Goal: Book appointment/travel/reservation

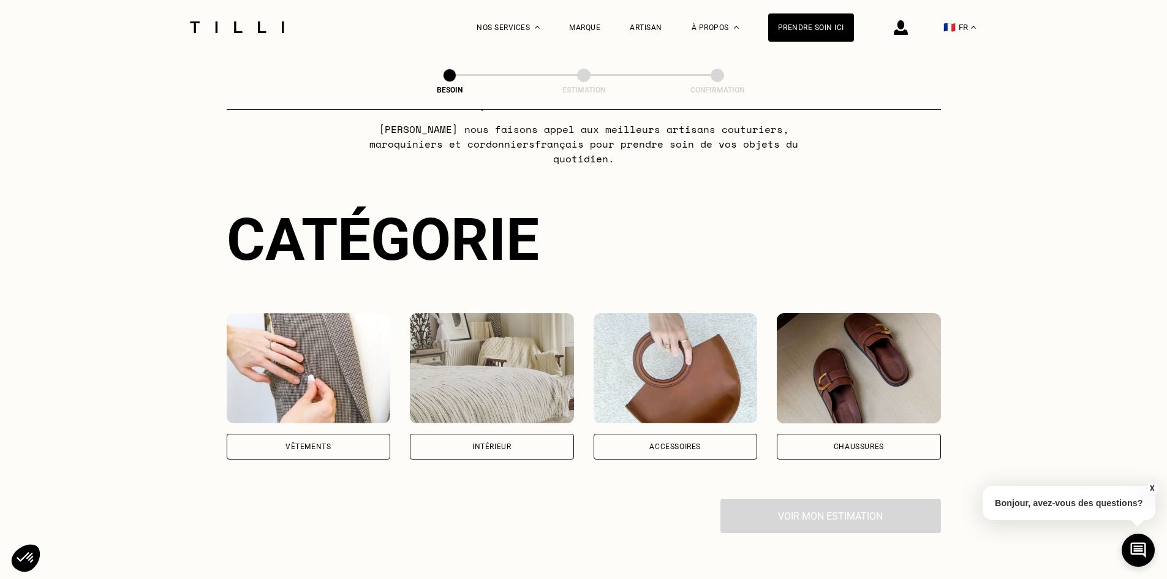
scroll to position [123, 0]
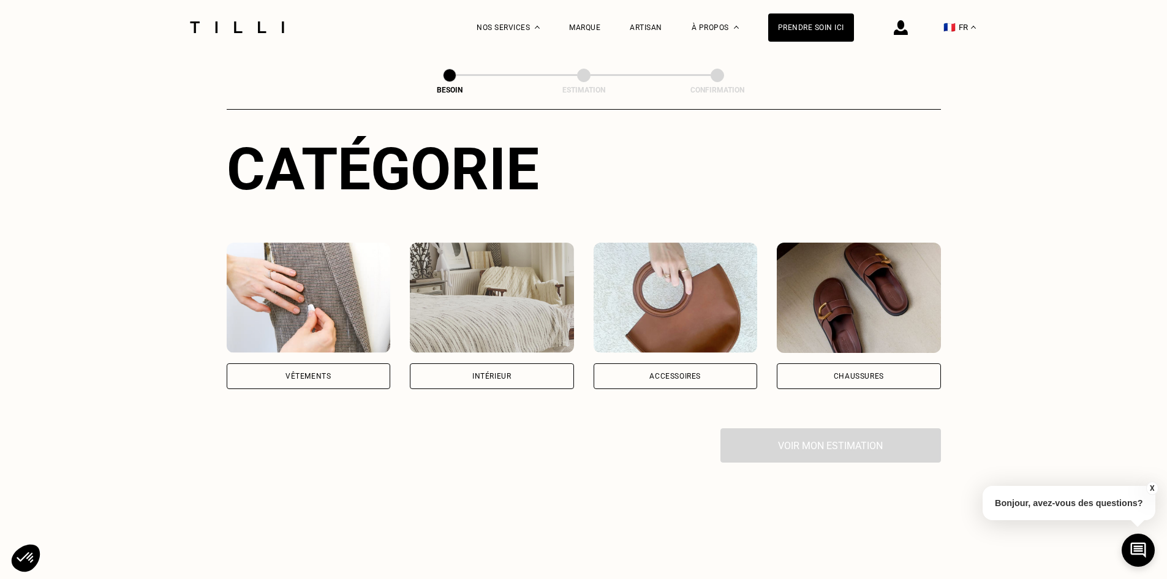
click at [333, 363] on div "Vêtements" at bounding box center [309, 376] width 164 height 26
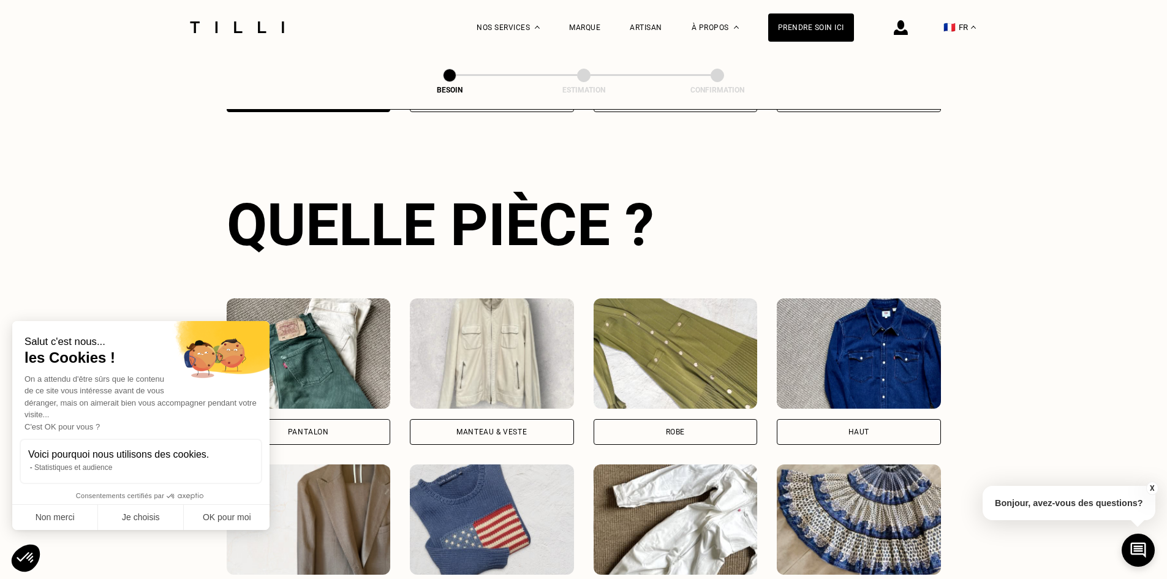
scroll to position [401, 0]
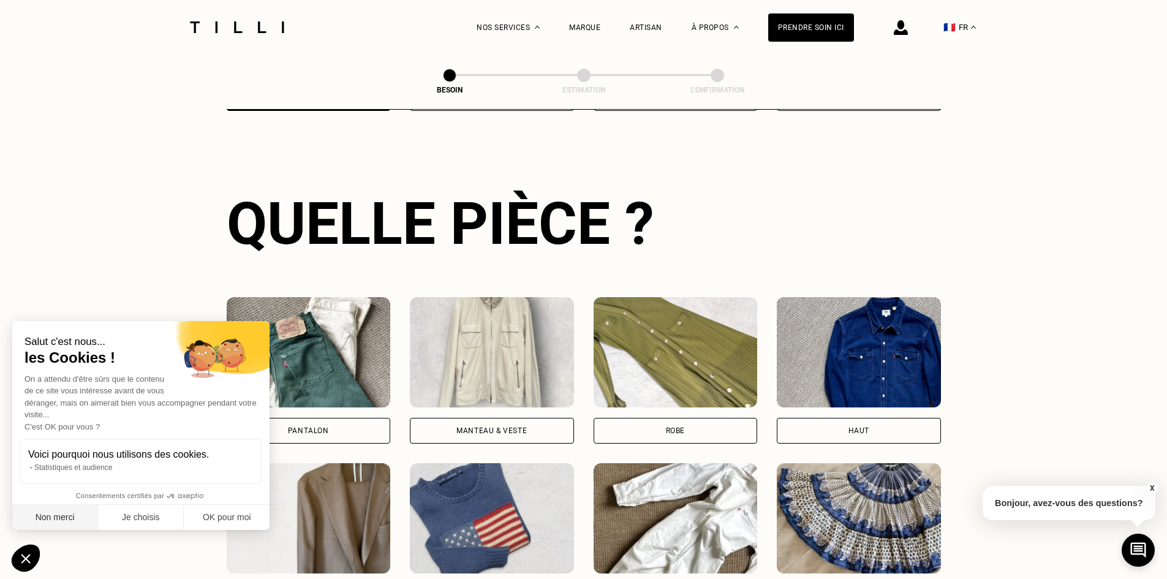
click at [70, 518] on button "Non merci" at bounding box center [55, 518] width 86 height 26
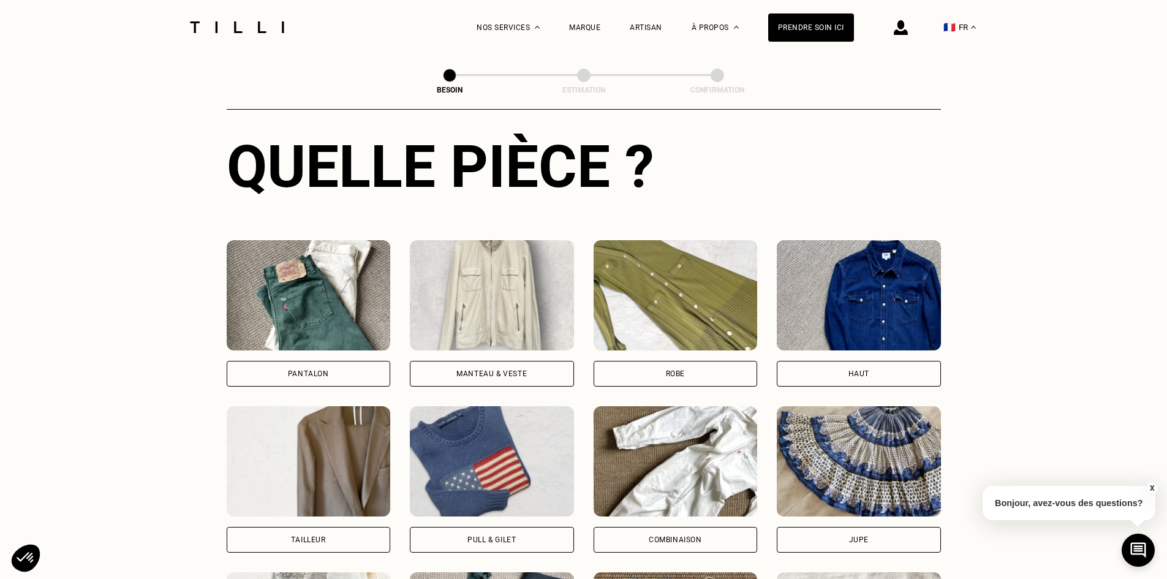
scroll to position [523, 0]
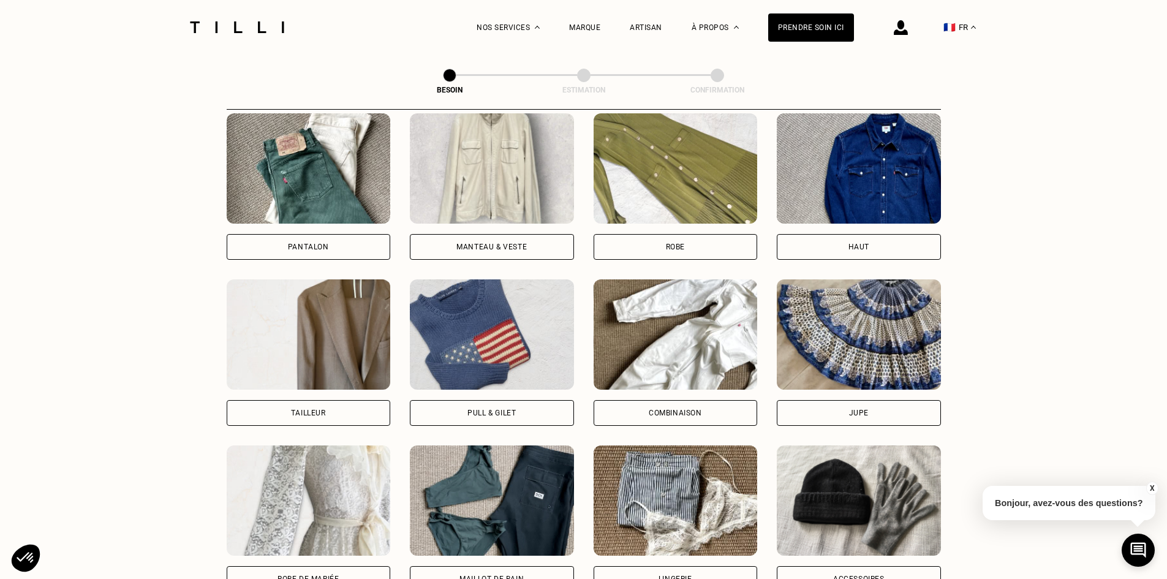
click at [659, 234] on div "Robe" at bounding box center [676, 247] width 164 height 26
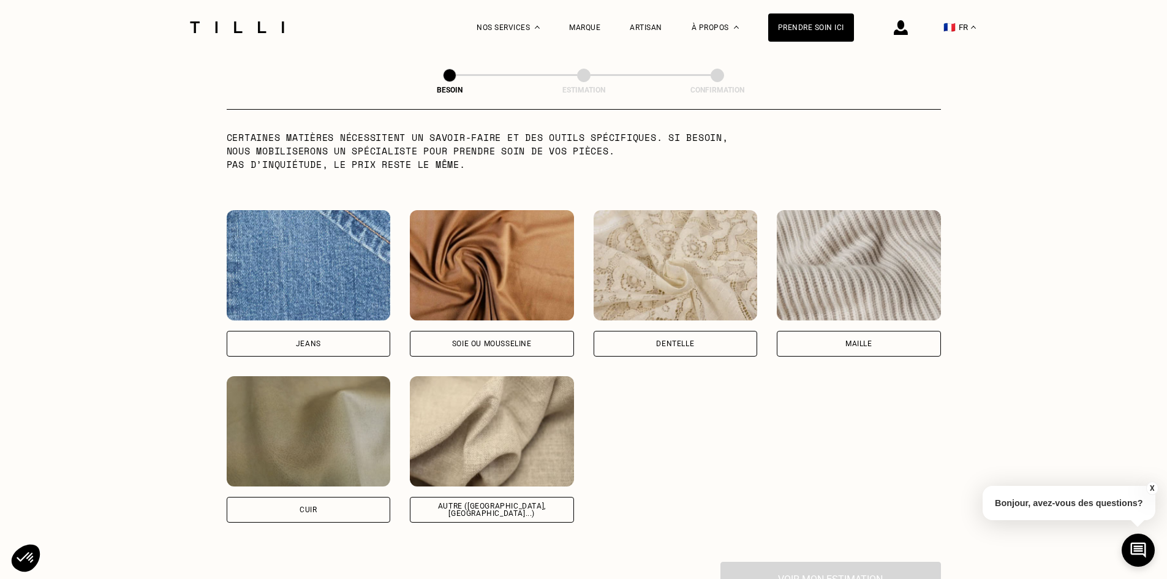
scroll to position [1251, 0]
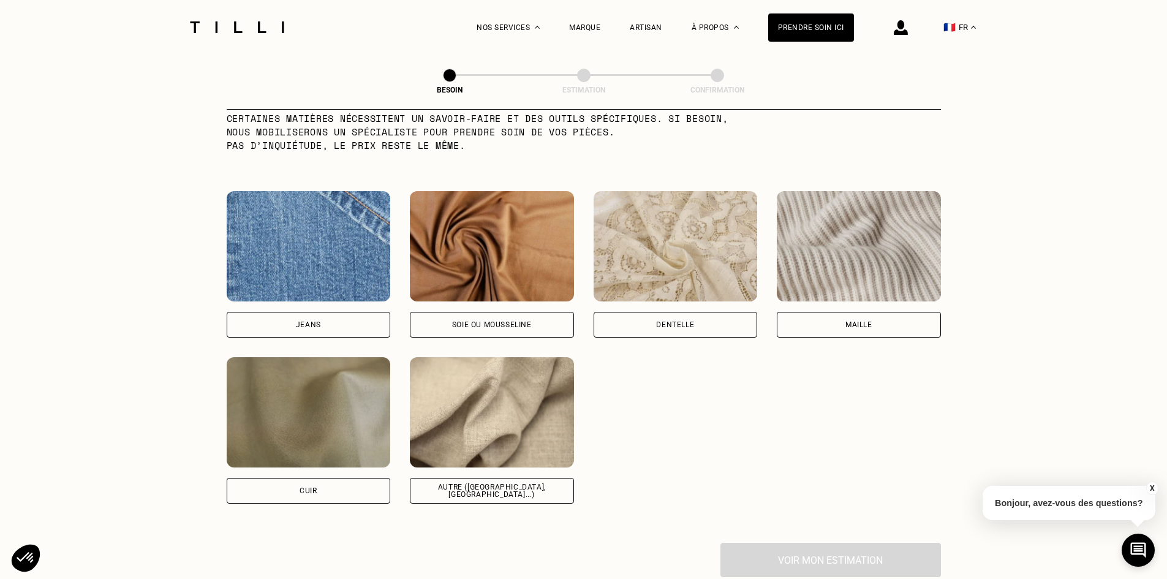
click at [679, 312] on div "Dentelle" at bounding box center [676, 325] width 164 height 26
select select "FR"
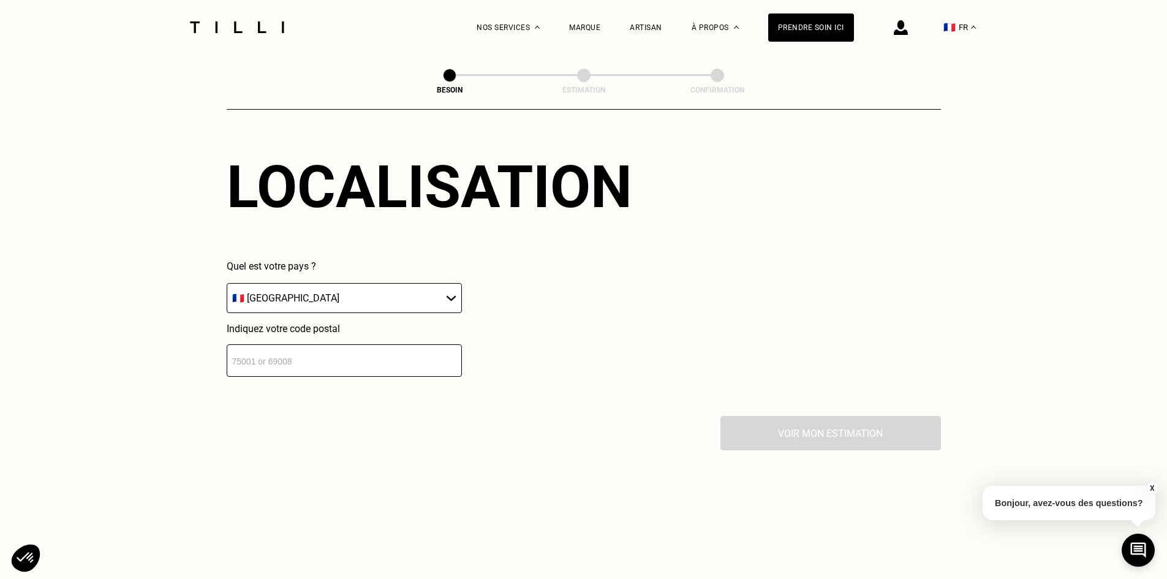
scroll to position [1709, 0]
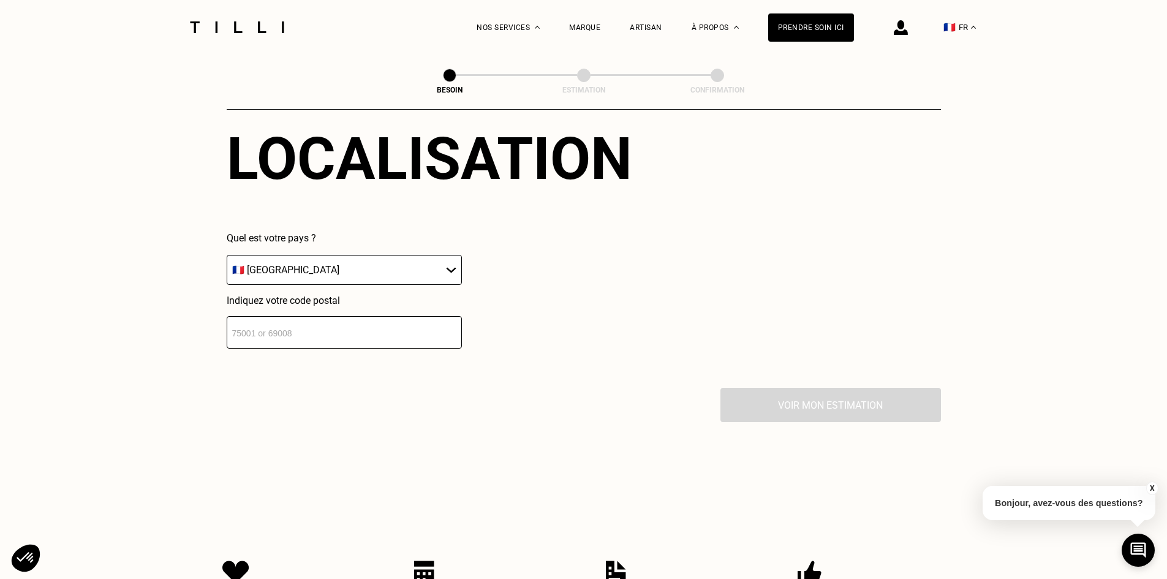
click at [298, 323] on input "number" at bounding box center [344, 332] width 235 height 32
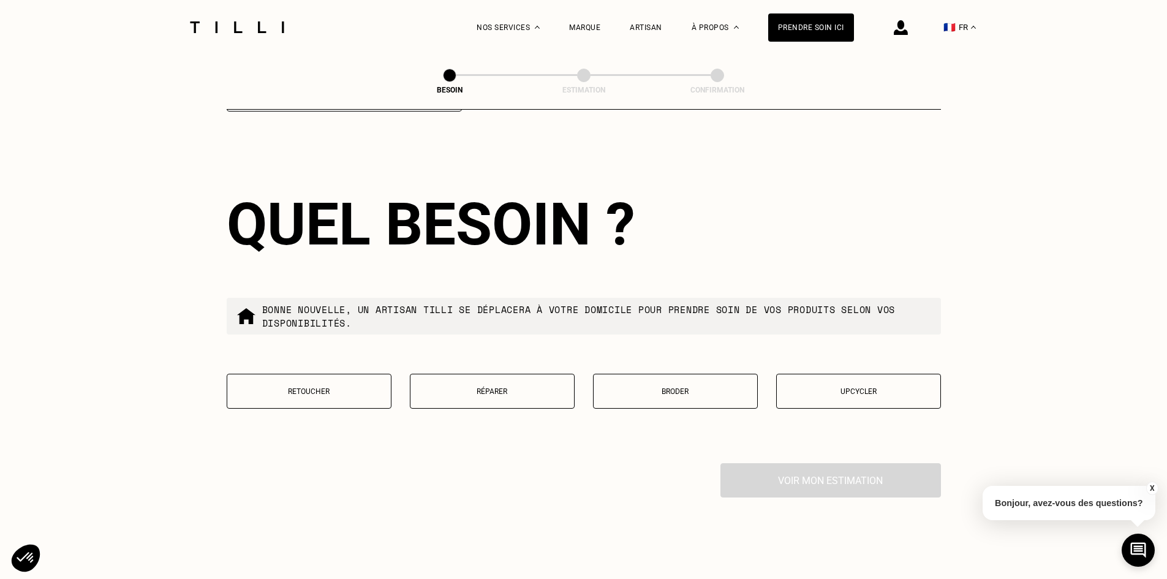
scroll to position [1952, 0]
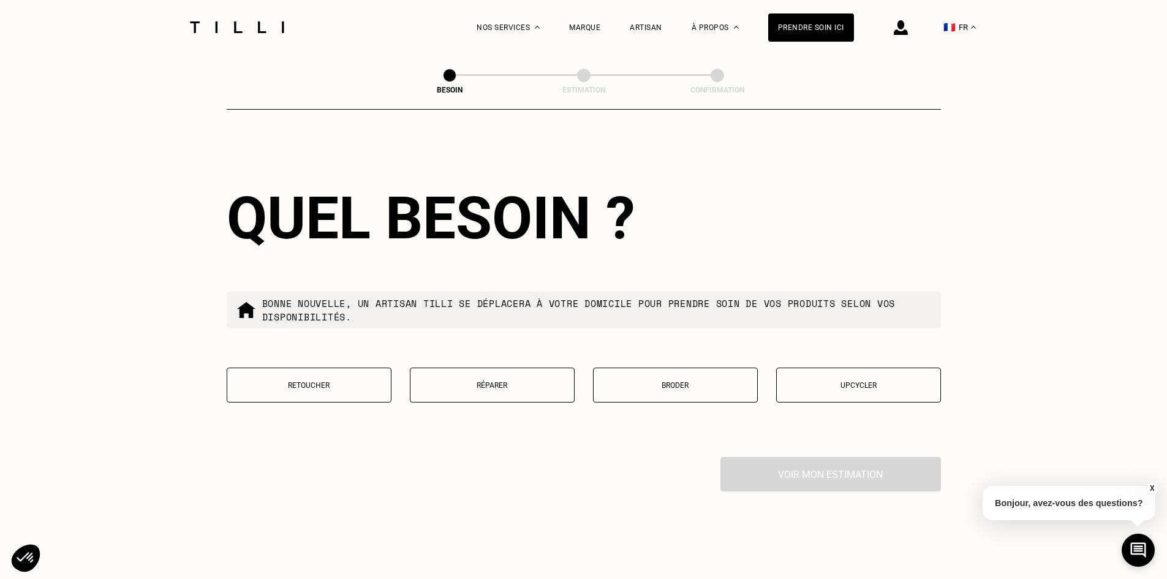
type input "75011"
click at [501, 381] on p "Réparer" at bounding box center [492, 385] width 151 height 9
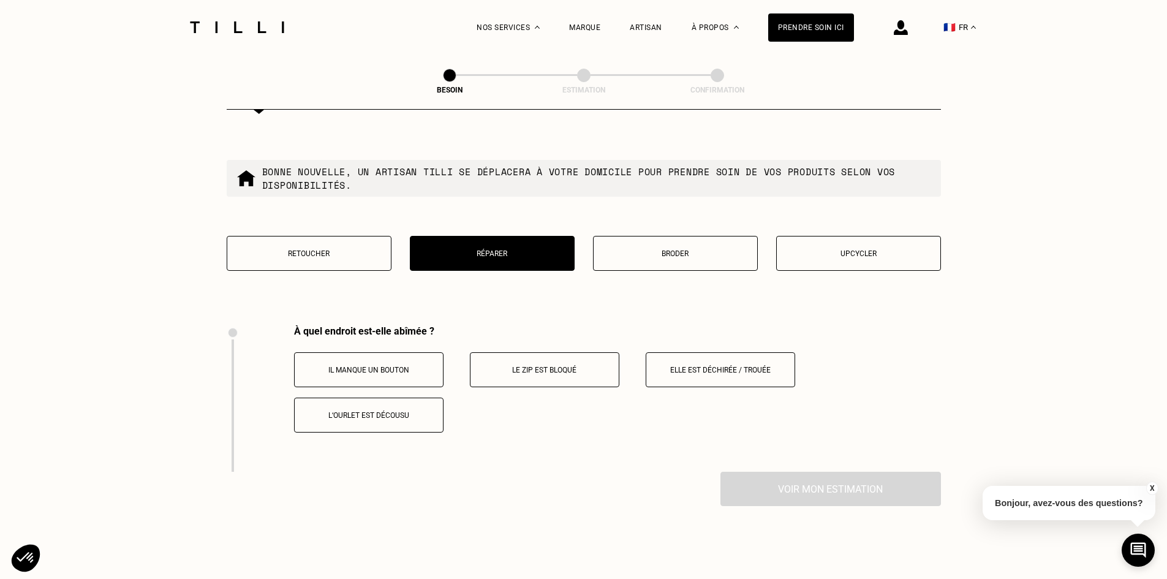
scroll to position [2083, 0]
click at [698, 357] on button "Elle est déchirée / trouée" at bounding box center [721, 371] width 150 height 35
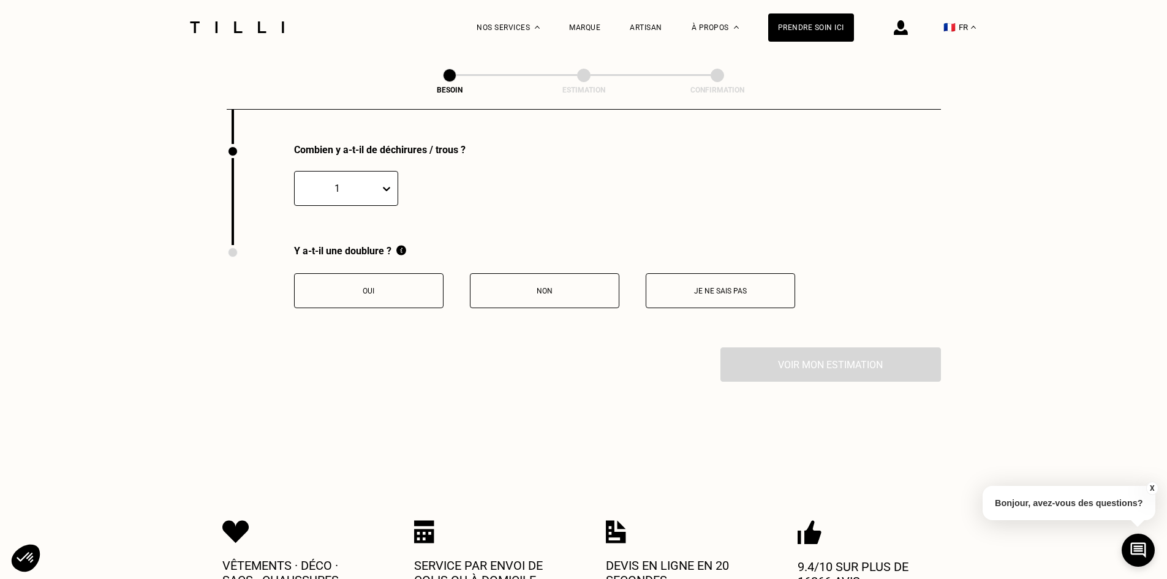
scroll to position [2413, 0]
click at [378, 181] on div "1" at bounding box center [337, 187] width 85 height 14
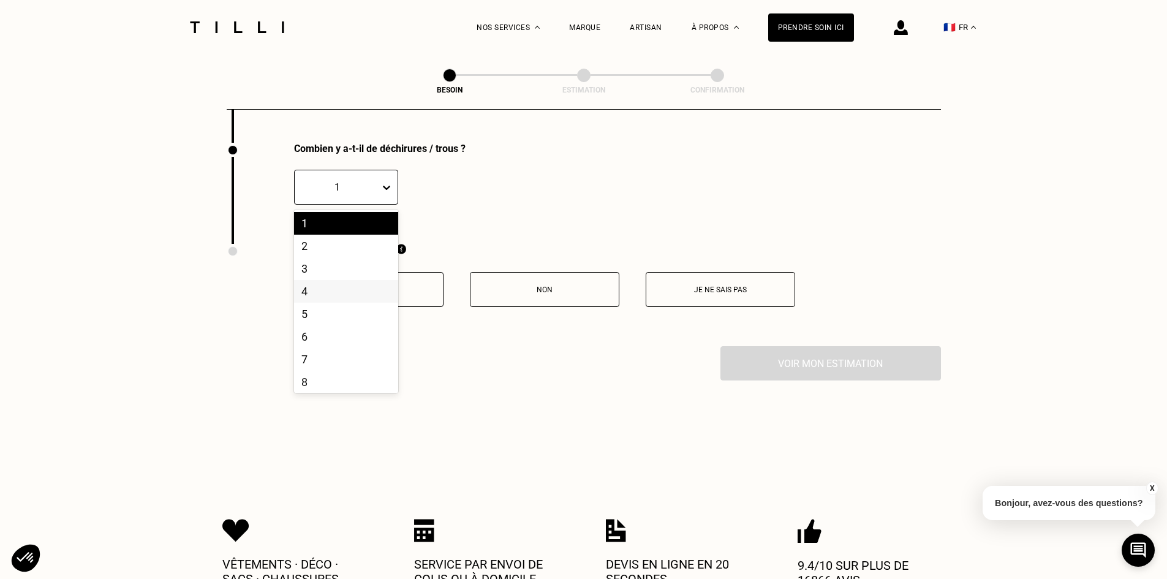
click at [343, 282] on div "4" at bounding box center [346, 291] width 104 height 23
click at [358, 286] on p "Oui" at bounding box center [369, 290] width 136 height 9
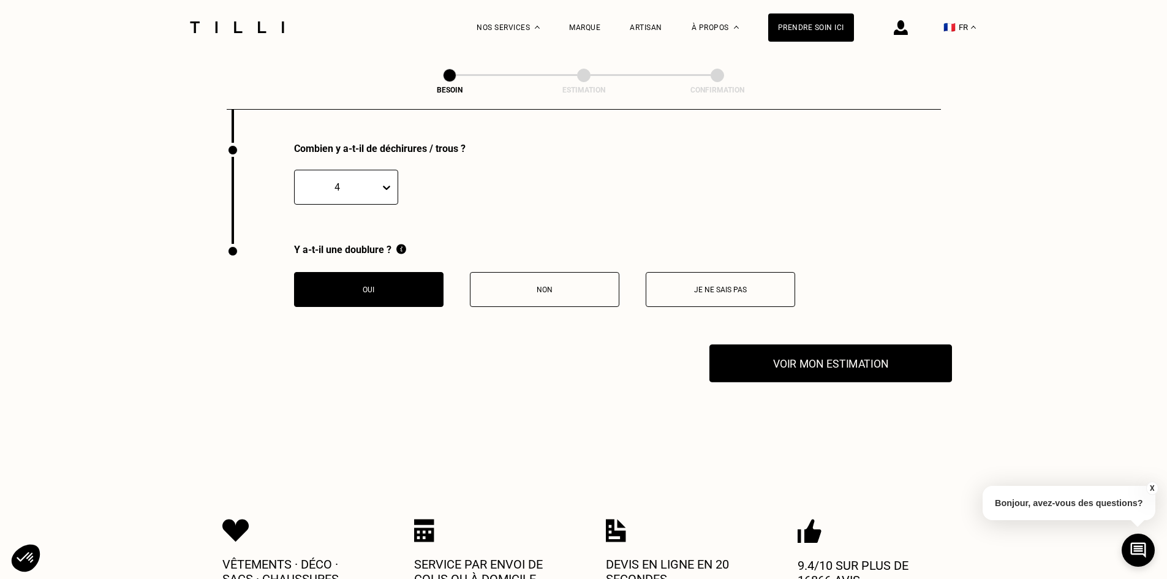
click at [748, 358] on button "Voir mon estimation" at bounding box center [831, 363] width 243 height 38
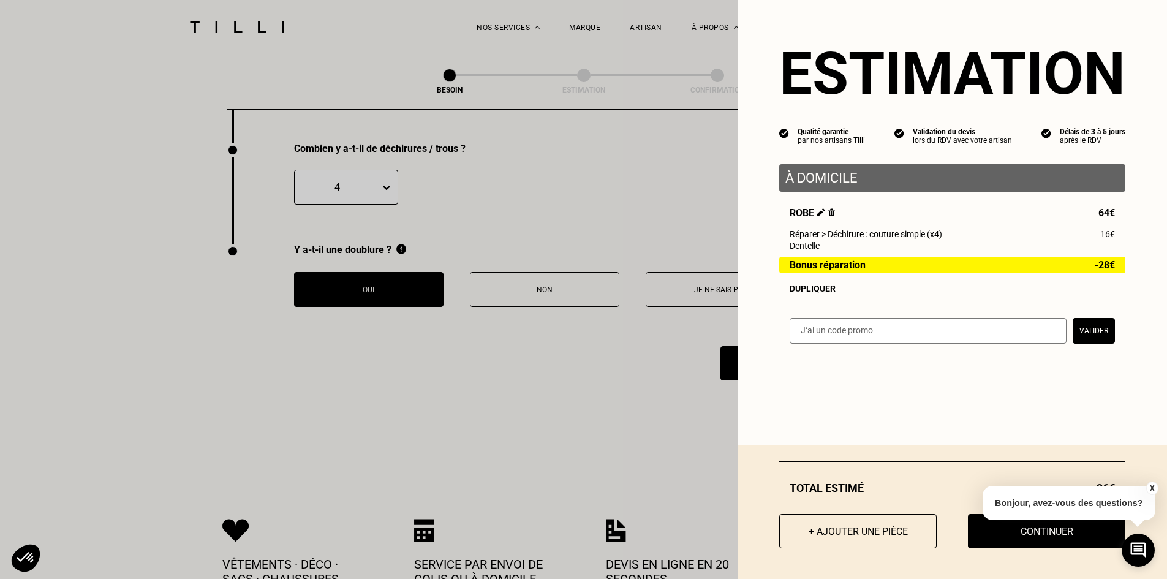
click at [1151, 484] on button "X" at bounding box center [1152, 488] width 12 height 13
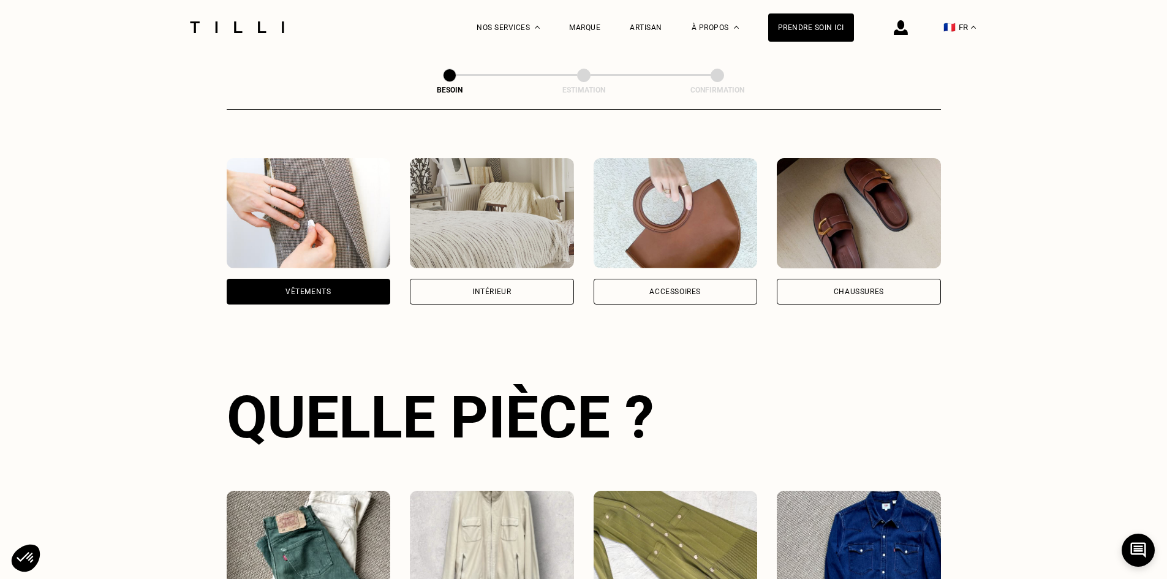
scroll to position [0, 0]
